Goal: Task Accomplishment & Management: Complete application form

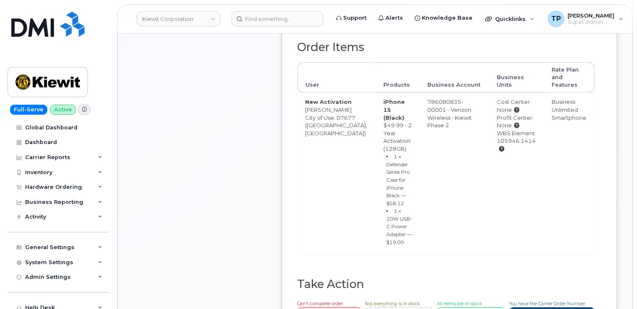
scroll to position [377, 0]
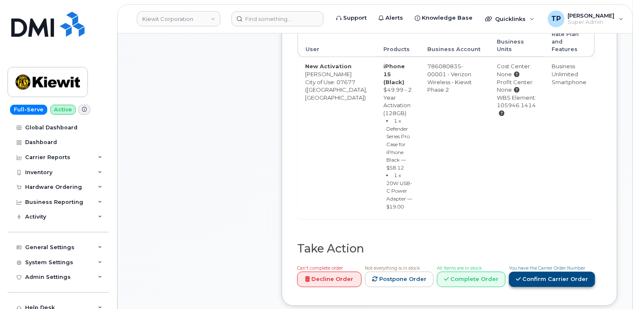
click at [565, 272] on link "Confirm Carrier Order" at bounding box center [552, 279] width 86 height 15
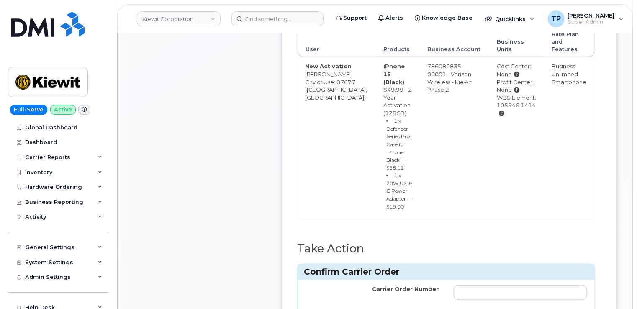
click at [509, 280] on div "Carrier Order Number cancel Confirm Carrier Order" at bounding box center [446, 308] width 297 height 57
click at [504, 285] on input "Carrier Order Number" at bounding box center [521, 292] width 134 height 15
paste input "MB3000597621148"
type input "MB3000597621148"
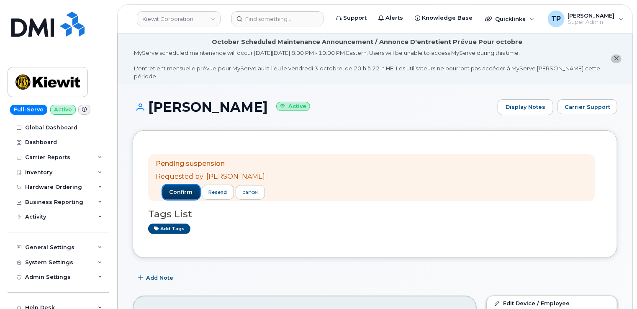
click at [175, 188] on span "confirm" at bounding box center [181, 192] width 23 height 8
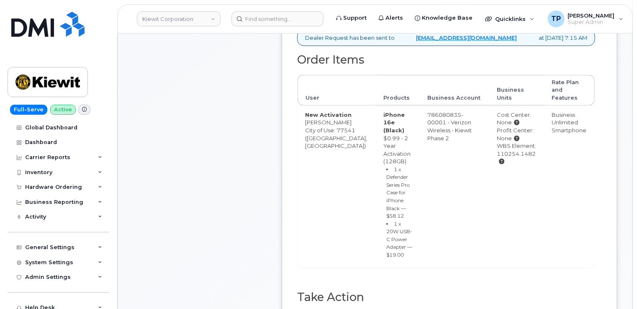
scroll to position [335, 0]
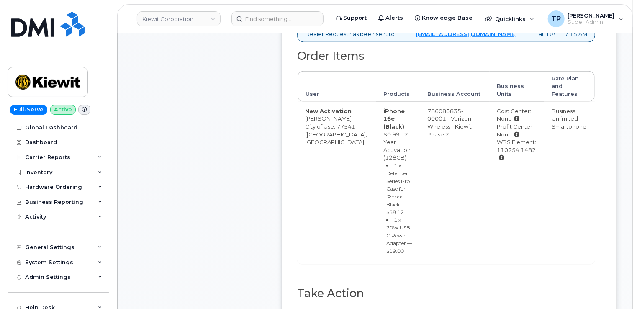
paste input "MB3000597573067"
type input "MB3000597573067"
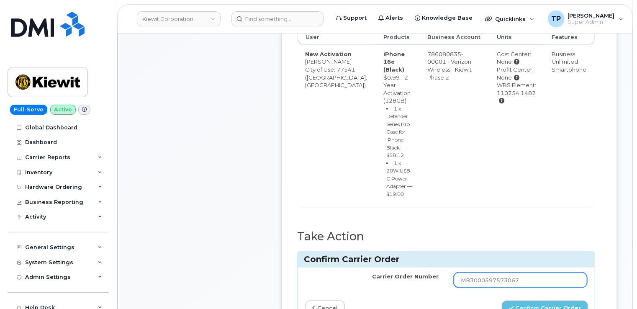
scroll to position [460, 0]
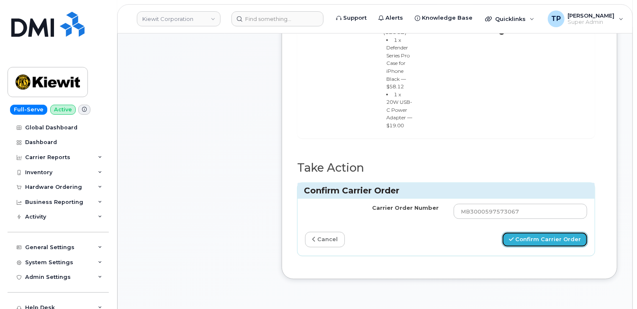
click at [556, 232] on button "Confirm Carrier Order" at bounding box center [545, 239] width 86 height 15
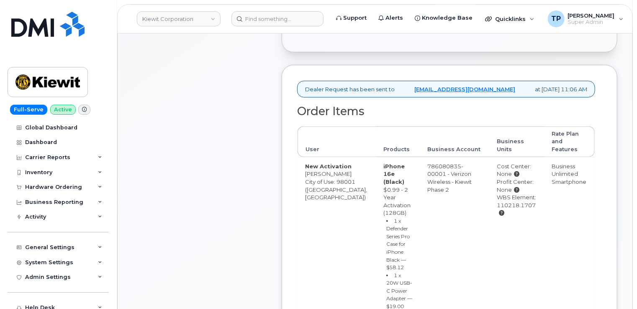
scroll to position [377, 0]
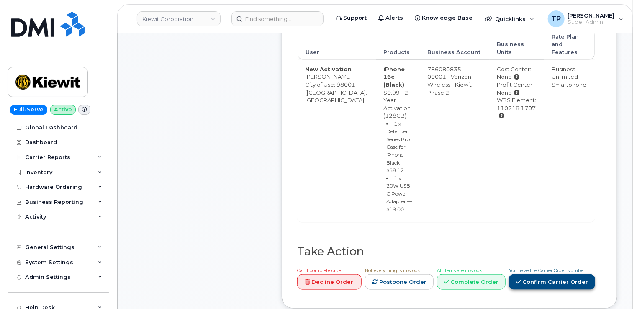
click at [542, 274] on link "Confirm Carrier Order" at bounding box center [552, 281] width 86 height 15
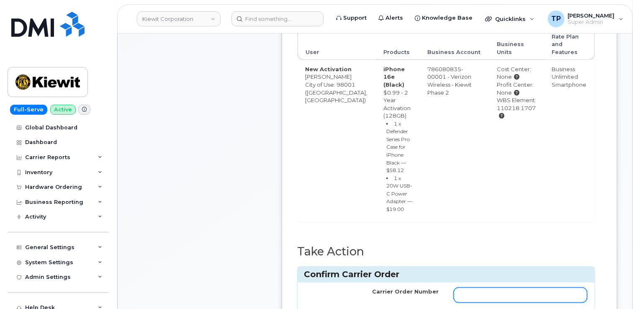
click at [536, 288] on input "Carrier Order Number" at bounding box center [521, 295] width 134 height 15
paste input "MB1000504382947"
type input "MB1000504382947"
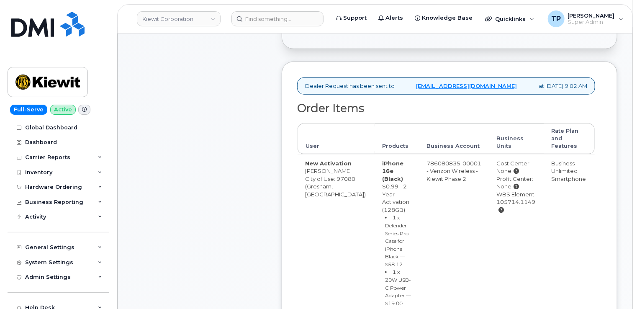
scroll to position [335, 0]
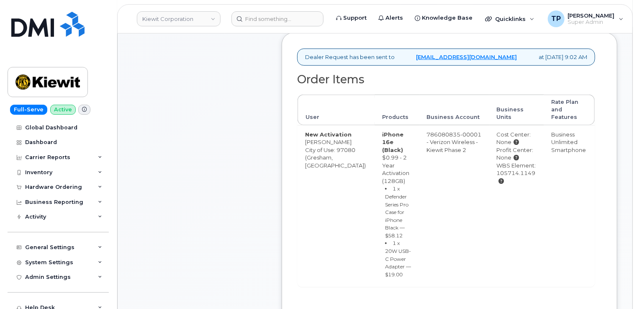
paste input "MB3000597436129"
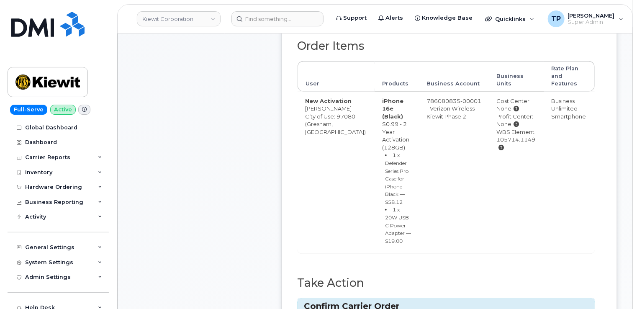
scroll to position [502, 0]
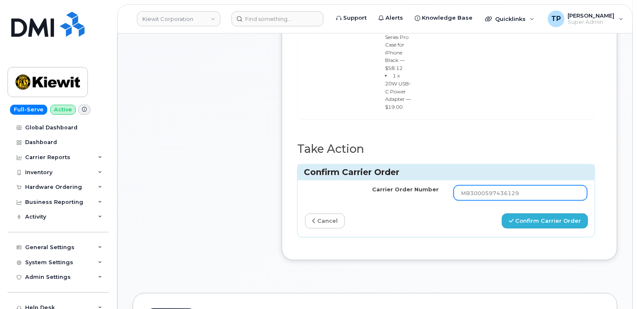
type input "MB3000597436129"
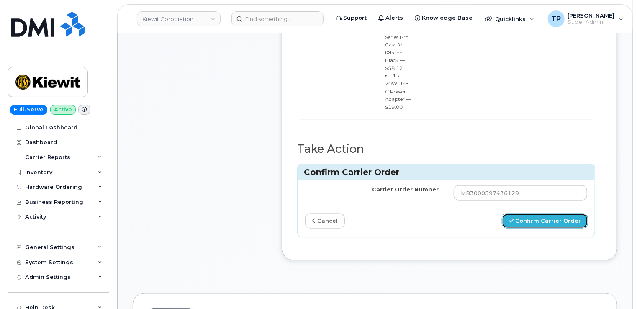
click at [548, 213] on button "Confirm Carrier Order" at bounding box center [545, 220] width 86 height 15
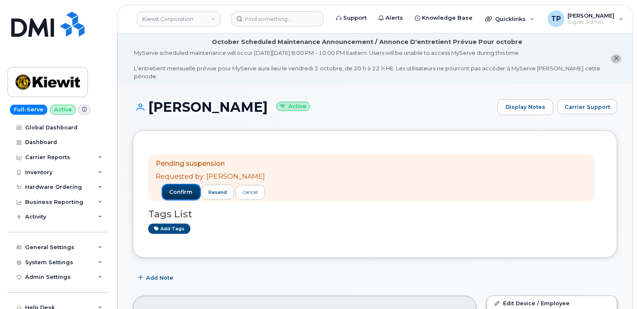
click at [162, 186] on button "confirm" at bounding box center [181, 192] width 38 height 15
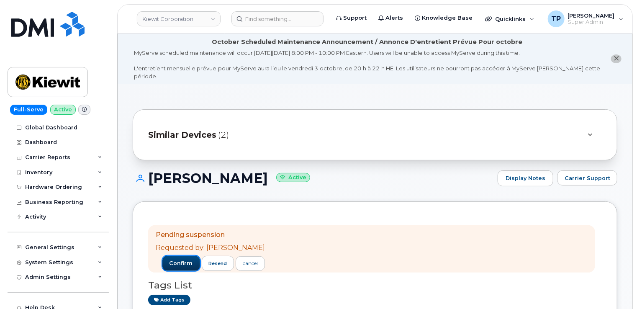
click at [167, 259] on button "confirm" at bounding box center [181, 263] width 38 height 15
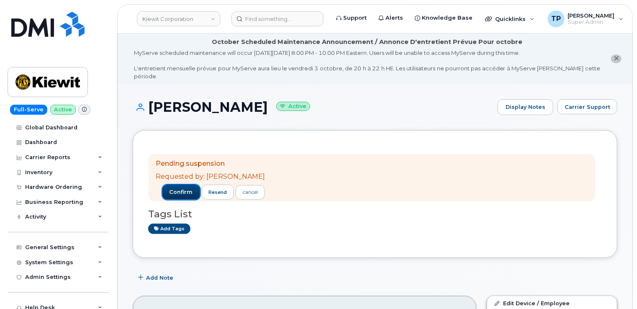
drag, startPoint x: 172, startPoint y: 185, endPoint x: 164, endPoint y: 175, distance: 13.4
click at [172, 188] on span "confirm" at bounding box center [181, 192] width 23 height 8
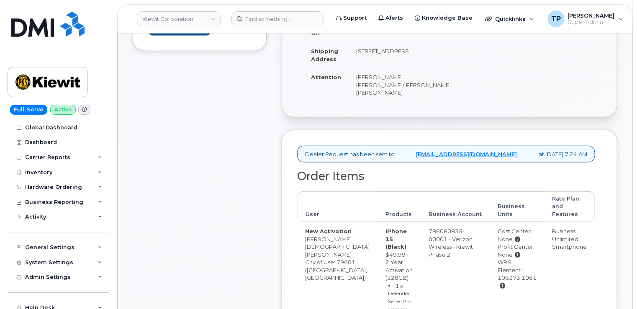
scroll to position [335, 0]
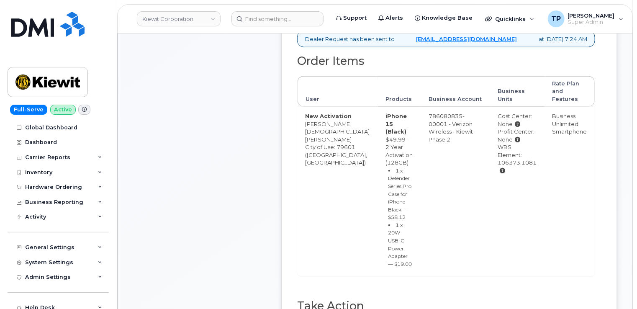
paste input "MB1000504321112"
type input "MB1000504321112"
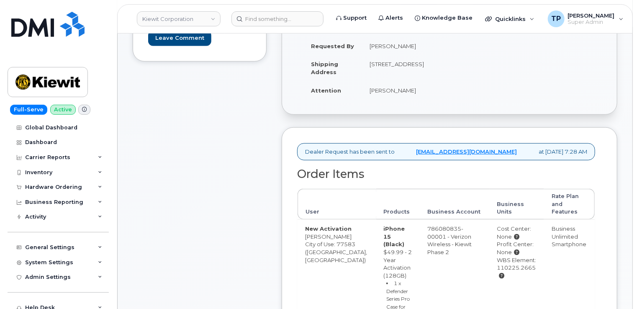
scroll to position [335, 0]
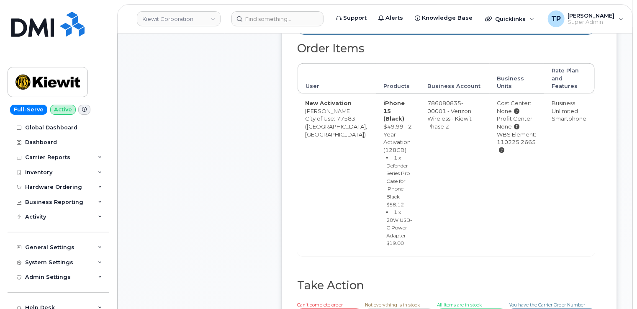
click at [571, 301] on div "Can't complete order Decline Order Not everything is in stock Postpone Order Al…" at bounding box center [444, 314] width 301 height 27
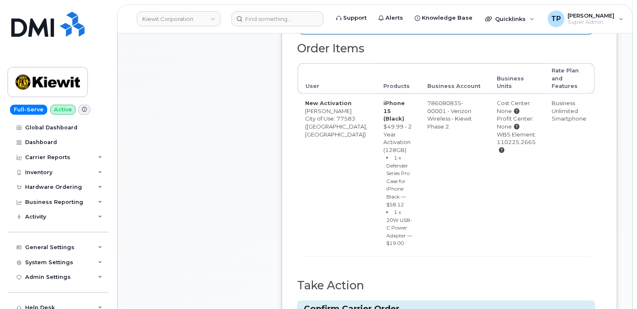
paste input "MB1000504321620"
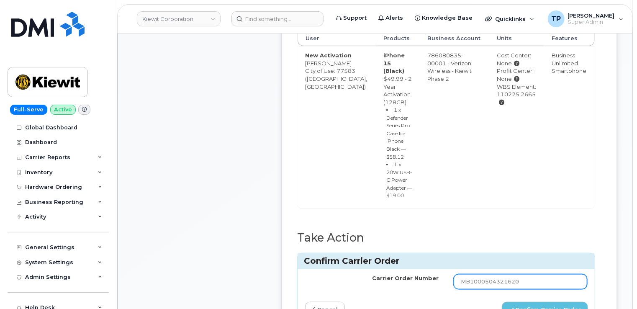
scroll to position [460, 0]
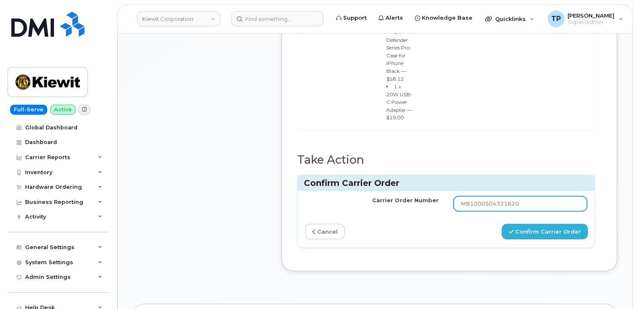
type input "MB1000504321620"
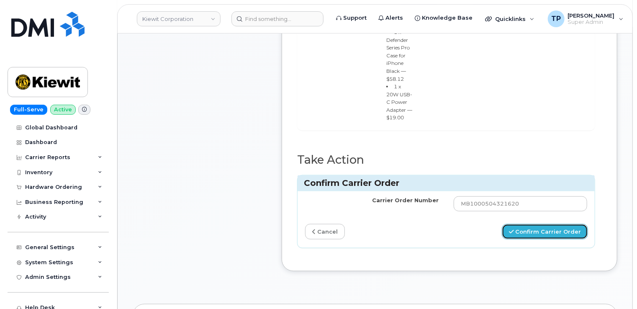
click at [548, 224] on button "Confirm Carrier Order" at bounding box center [545, 231] width 86 height 15
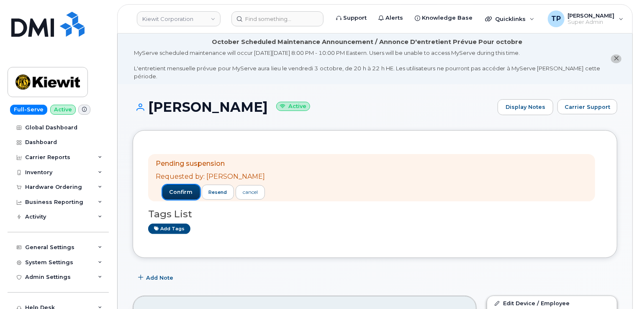
click at [170, 188] on span "confirm" at bounding box center [181, 192] width 23 height 8
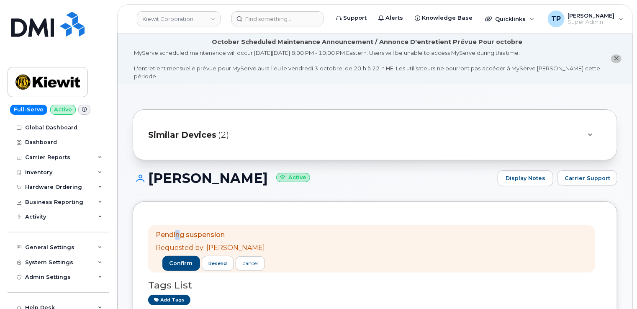
click at [177, 217] on div "Pending suspension Requested by: Morgan Jupiter confirm resend cancel Tags List…" at bounding box center [375, 265] width 454 height 97
drag, startPoint x: 177, startPoint y: 213, endPoint x: 175, endPoint y: 256, distance: 43.2
click at [175, 259] on span "confirm" at bounding box center [181, 263] width 23 height 8
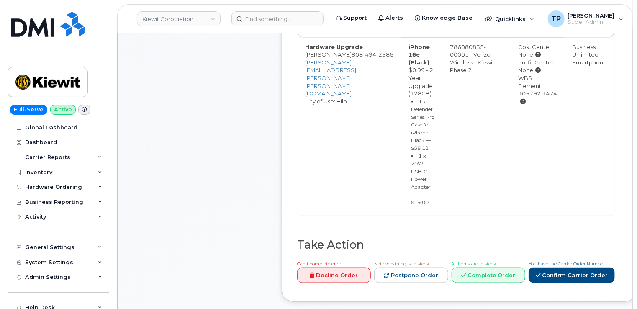
scroll to position [419, 0]
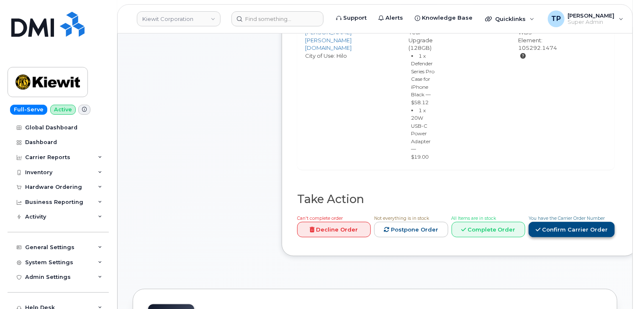
click at [564, 226] on link "Confirm Carrier Order" at bounding box center [572, 229] width 86 height 15
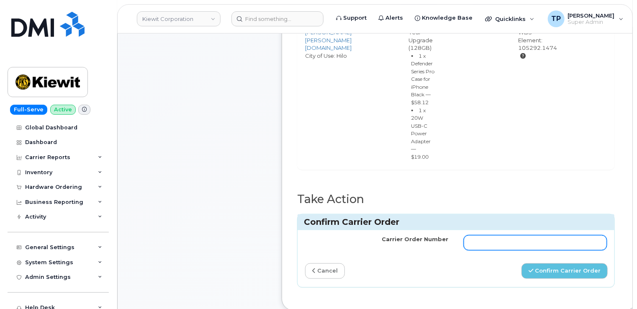
click at [517, 236] on input "Carrier Order Number" at bounding box center [536, 242] width 144 height 15
paste input "MB1000504357288"
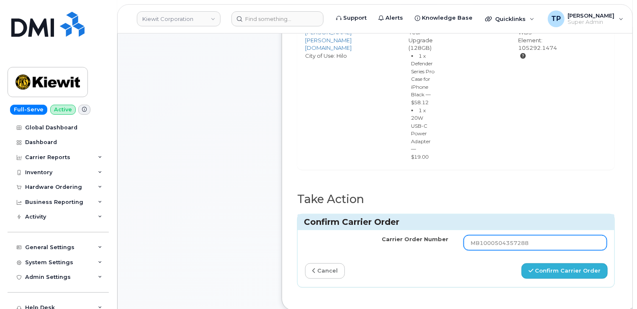
type input "MB1000504357288"
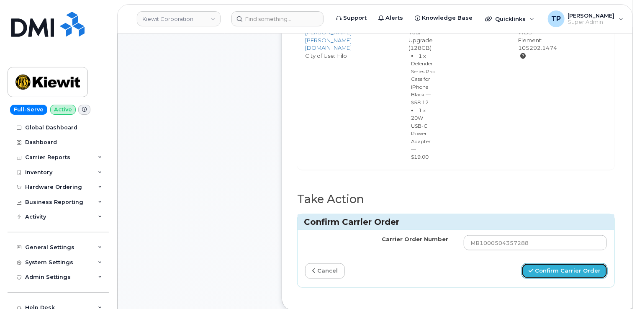
click at [565, 270] on button "Confirm Carrier Order" at bounding box center [564, 270] width 86 height 15
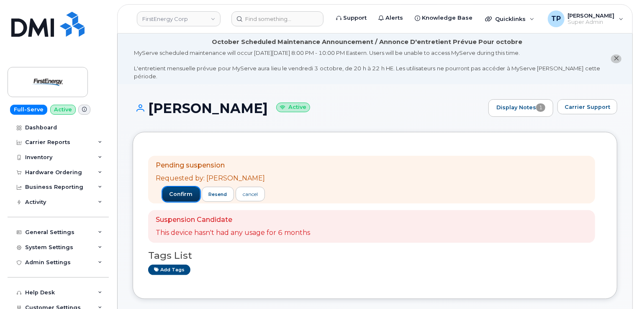
click at [182, 190] on span "confirm" at bounding box center [181, 194] width 23 height 8
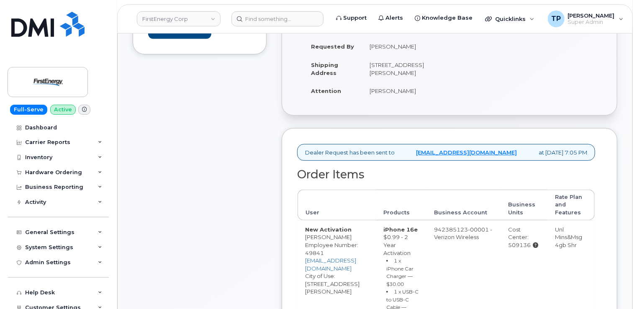
scroll to position [419, 0]
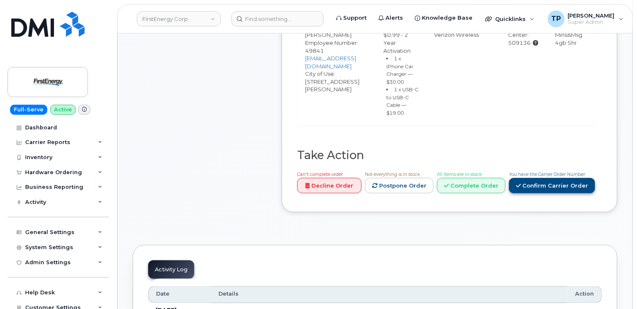
click at [561, 193] on link "Confirm Carrier Order" at bounding box center [552, 185] width 86 height 15
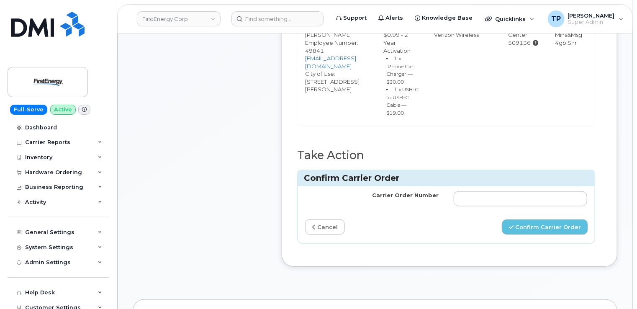
click at [513, 237] on div "Carrier Order Number cancel Confirm Carrier Order" at bounding box center [446, 214] width 297 height 57
click at [505, 206] on input "Carrier Order Number" at bounding box center [521, 198] width 134 height 15
paste input "MB3000597504882"
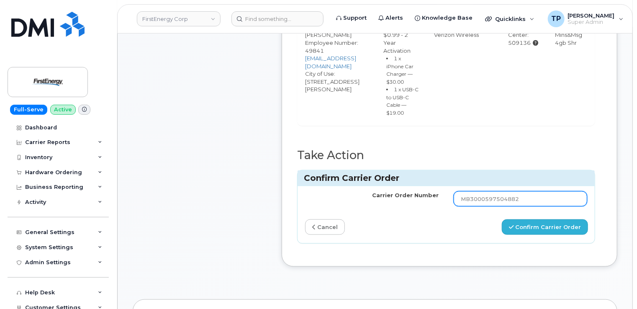
type input "MB3000597504882"
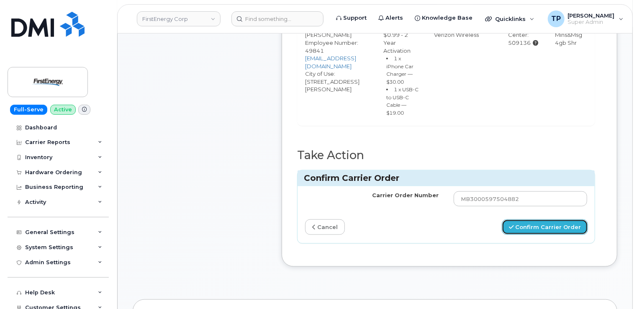
click at [554, 235] on button "Confirm Carrier Order" at bounding box center [545, 226] width 86 height 15
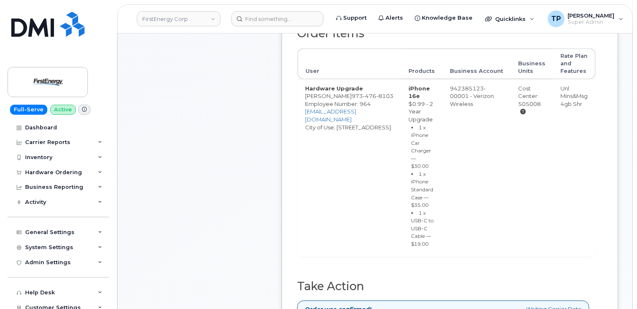
scroll to position [460, 0]
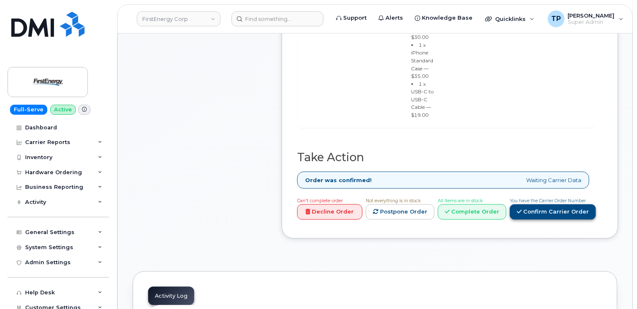
click at [537, 204] on link "Confirm Carrier Order" at bounding box center [553, 211] width 86 height 15
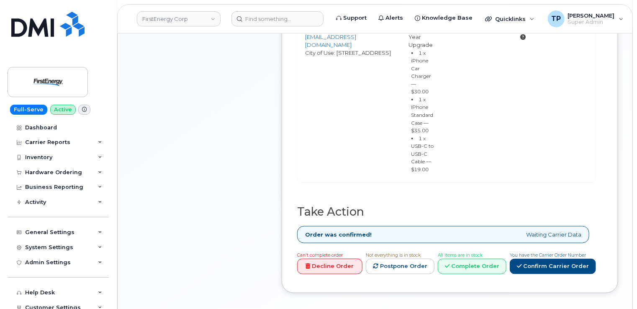
scroll to position [419, 0]
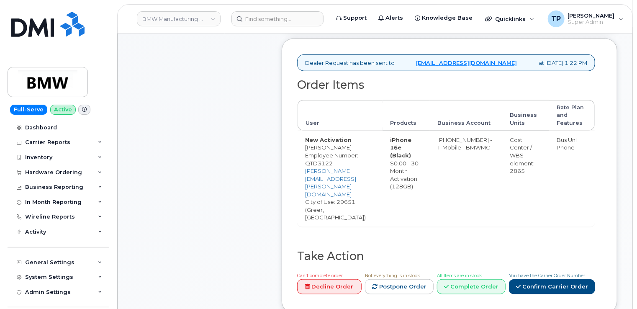
scroll to position [377, 0]
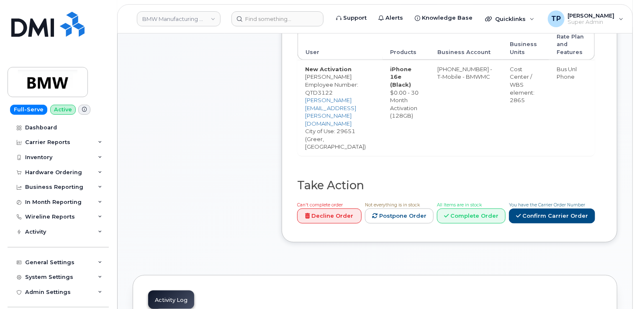
click at [548, 202] on span "You have the Carrier Order Number" at bounding box center [547, 204] width 76 height 5
click at [552, 208] on link "Confirm Carrier Order" at bounding box center [552, 215] width 86 height 15
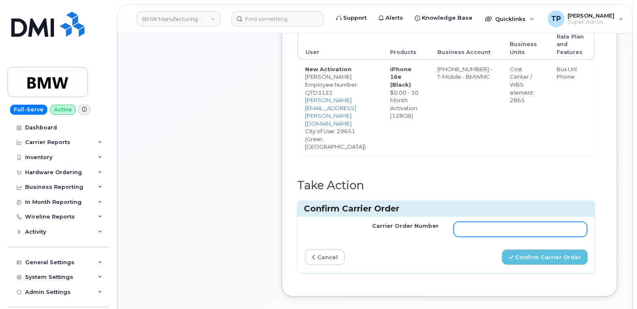
click at [543, 222] on input "Carrier Order Number" at bounding box center [521, 229] width 134 height 15
paste input "771968371"
type input "771968371"
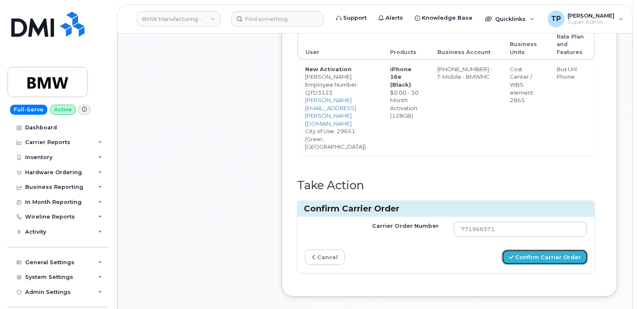
click at [537, 249] on button "Confirm Carrier Order" at bounding box center [545, 256] width 86 height 15
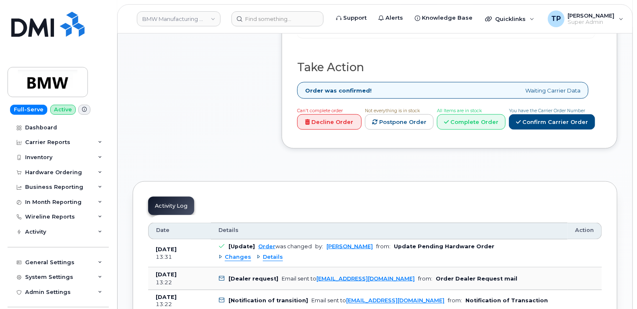
scroll to position [502, 0]
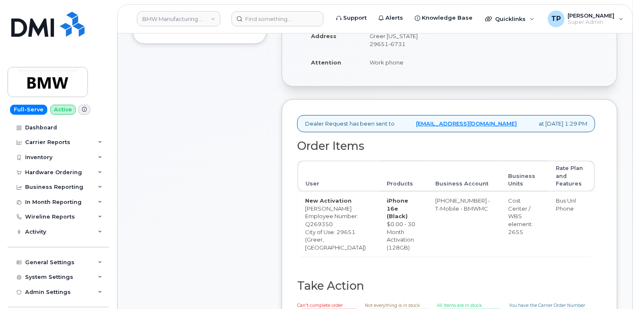
scroll to position [377, 0]
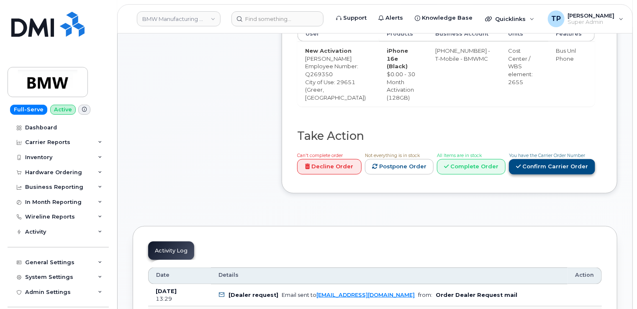
click at [542, 175] on link "Confirm Carrier Order" at bounding box center [552, 166] width 86 height 15
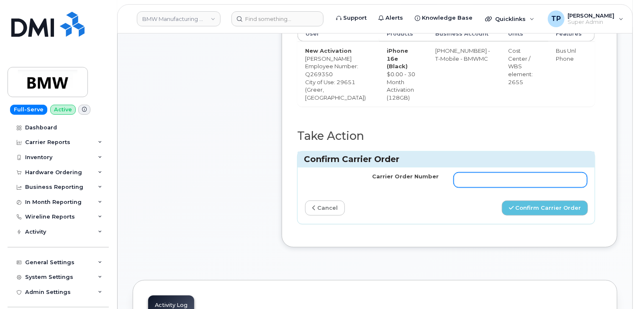
click at [536, 188] on input "Carrier Order Number" at bounding box center [521, 179] width 134 height 15
paste input "771968449"
type input "771968449"
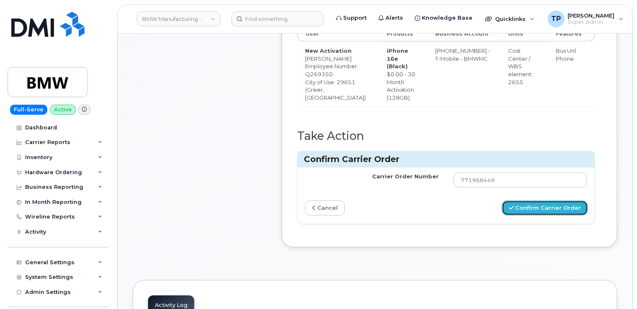
click at [544, 216] on button "Confirm Carrier Order" at bounding box center [545, 207] width 86 height 15
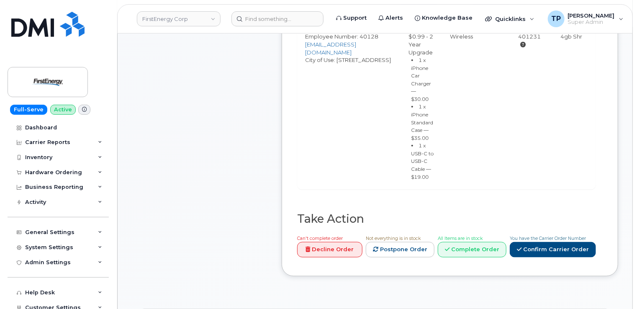
scroll to position [419, 0]
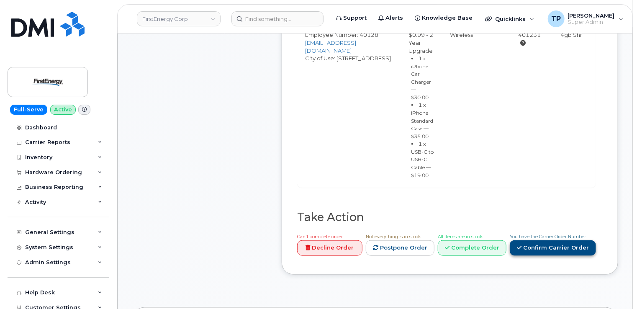
click at [541, 244] on link "Confirm Carrier Order" at bounding box center [553, 247] width 86 height 15
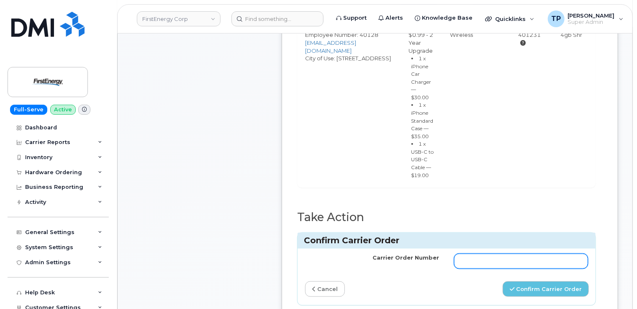
click at [541, 254] on input "Carrier Order Number" at bounding box center [521, 261] width 134 height 15
paste input "MB3000597696184"
type input "MB3000597696184"
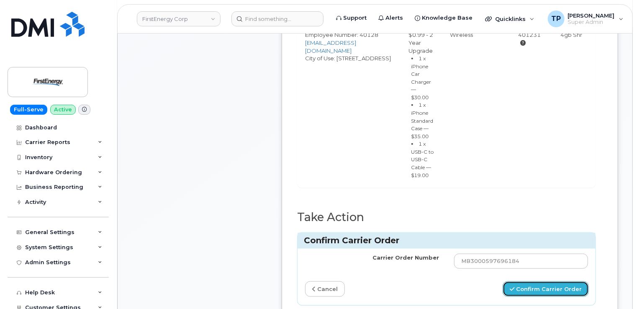
click at [544, 281] on button "Confirm Carrier Order" at bounding box center [546, 288] width 86 height 15
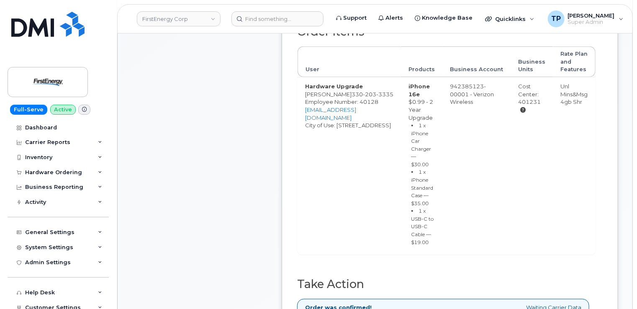
scroll to position [419, 0]
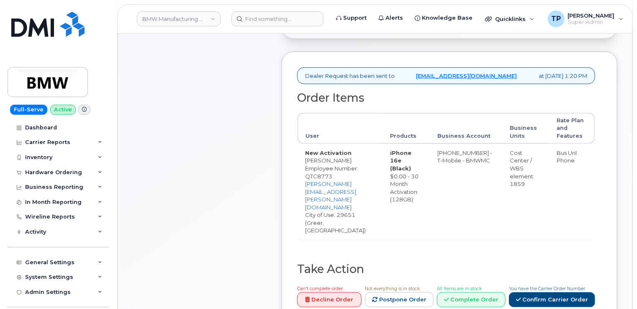
scroll to position [419, 0]
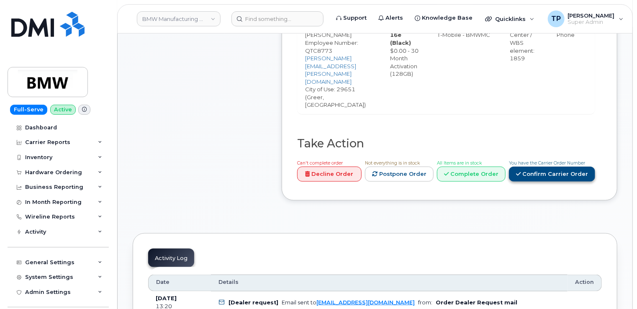
click at [576, 167] on link "Confirm Carrier Order" at bounding box center [552, 174] width 86 height 15
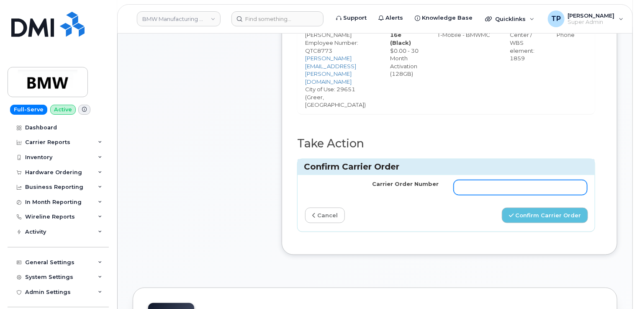
click at [538, 180] on input "Carrier Order Number" at bounding box center [521, 187] width 134 height 15
paste input "771968884"
type input "771968884"
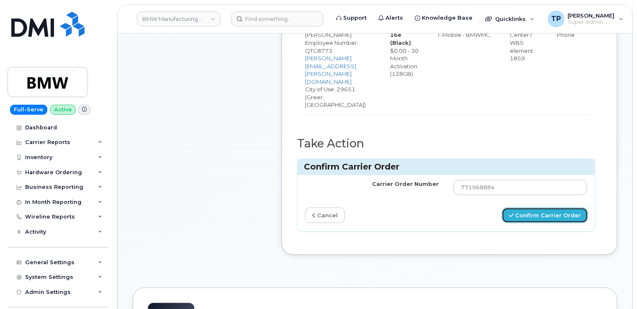
click at [557, 208] on button "Confirm Carrier Order" at bounding box center [545, 215] width 86 height 15
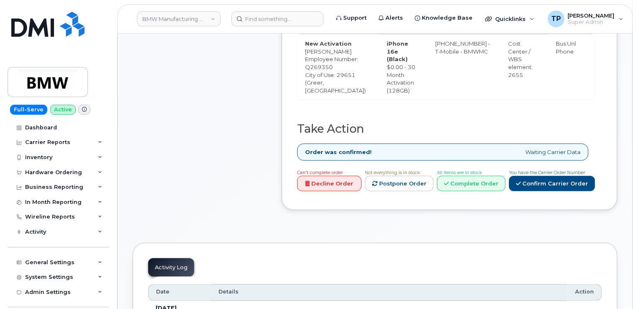
scroll to position [460, 0]
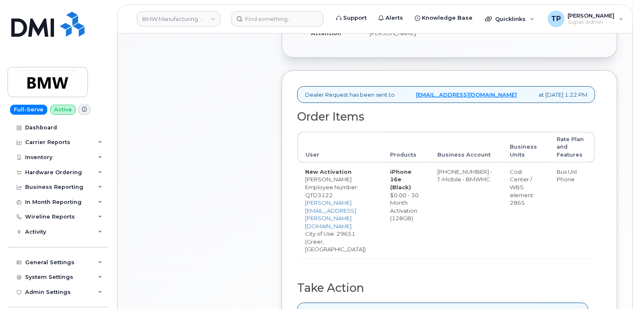
scroll to position [294, 0]
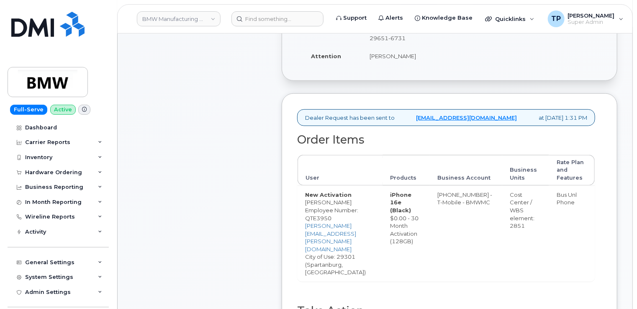
scroll to position [377, 0]
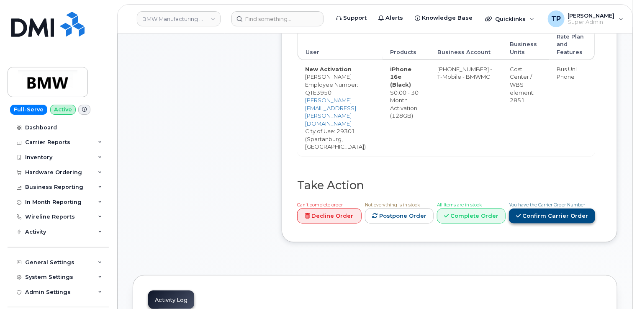
click at [554, 208] on link "Confirm Carrier Order" at bounding box center [552, 215] width 86 height 15
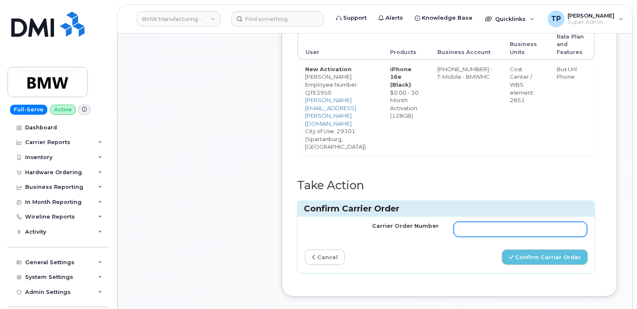
click at [539, 222] on input "Carrier Order Number" at bounding box center [521, 229] width 134 height 15
paste input "771968590"
type input "771968590"
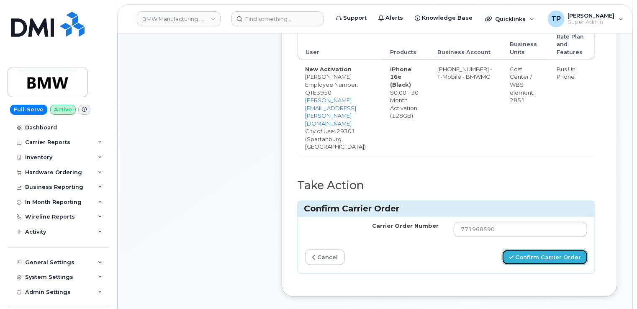
click at [556, 249] on button "Confirm Carrier Order" at bounding box center [545, 256] width 86 height 15
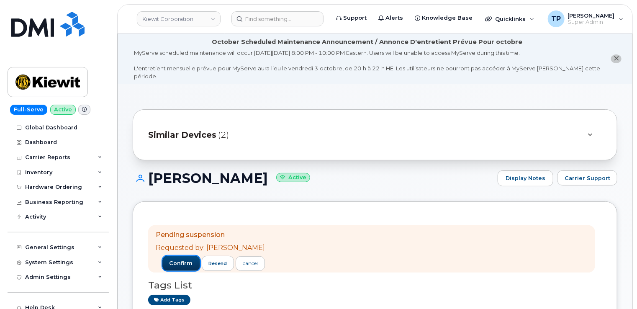
click at [182, 259] on span "confirm" at bounding box center [181, 263] width 23 height 8
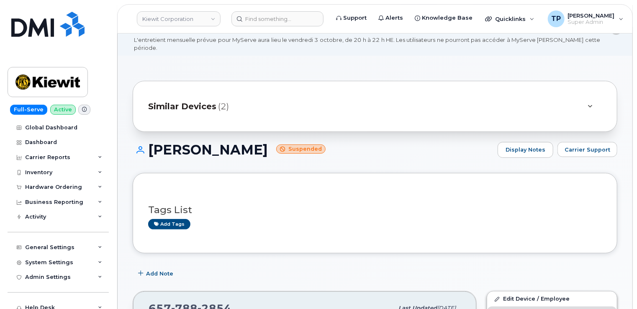
scroll to position [42, 0]
